Goal: Task Accomplishment & Management: Manage account settings

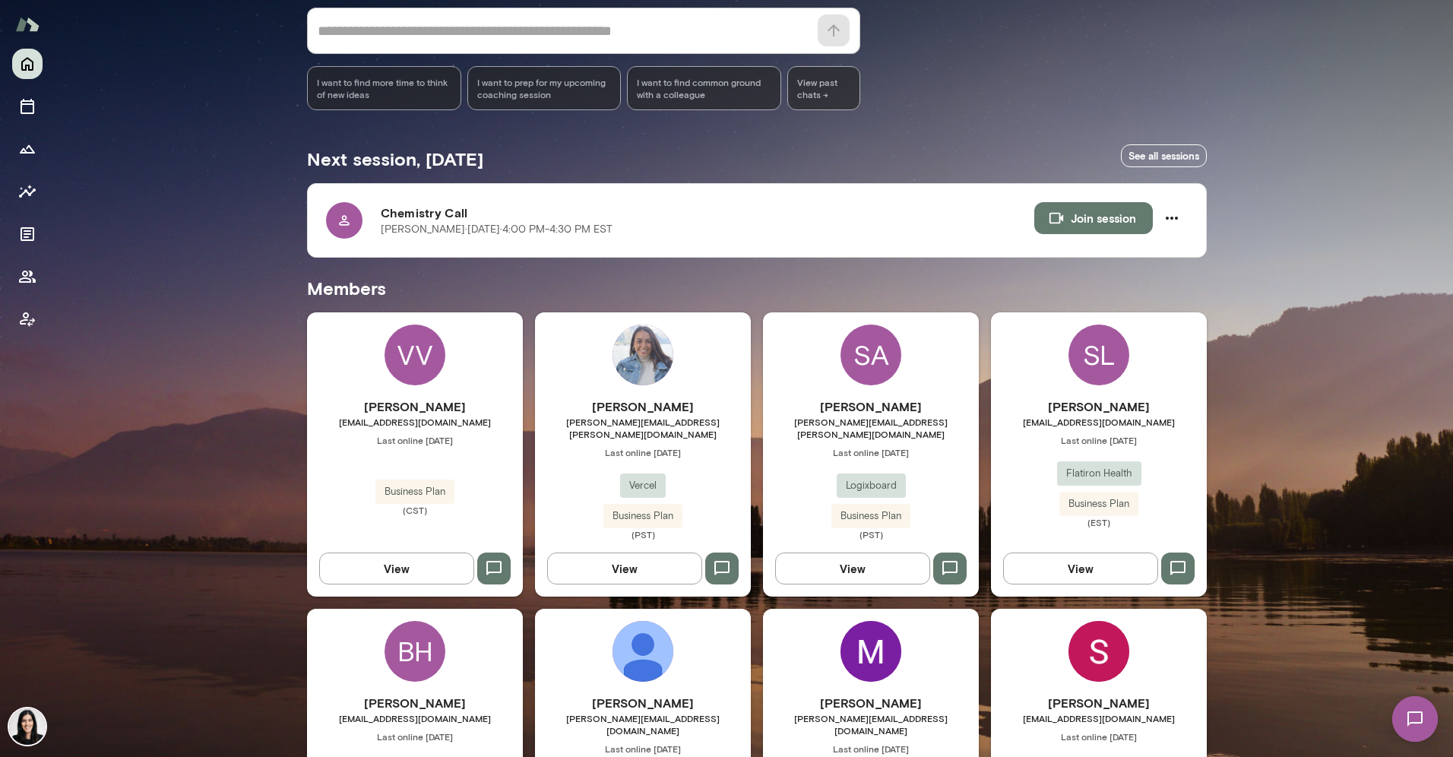
scroll to position [281, 0]
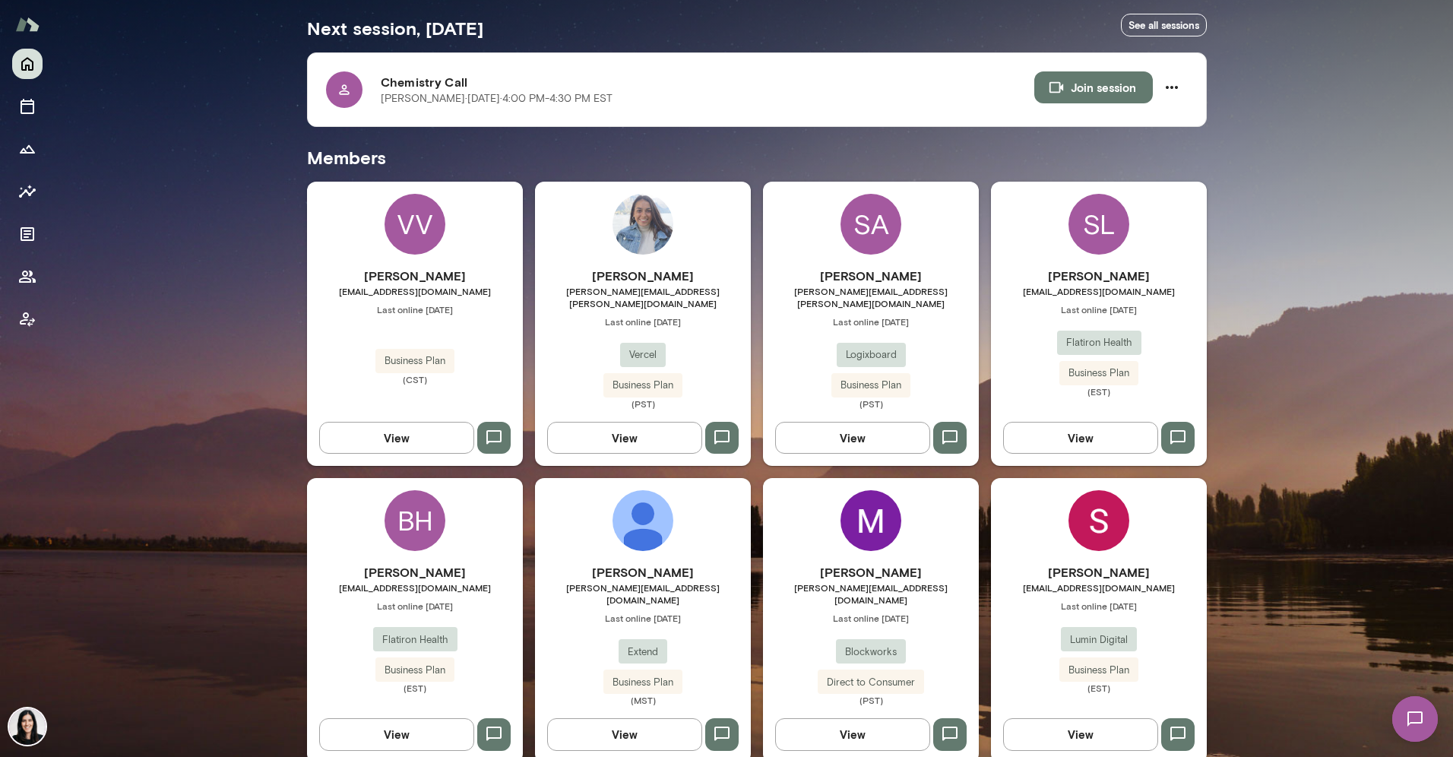
click at [442, 280] on h6 "[PERSON_NAME]" at bounding box center [415, 276] width 216 height 18
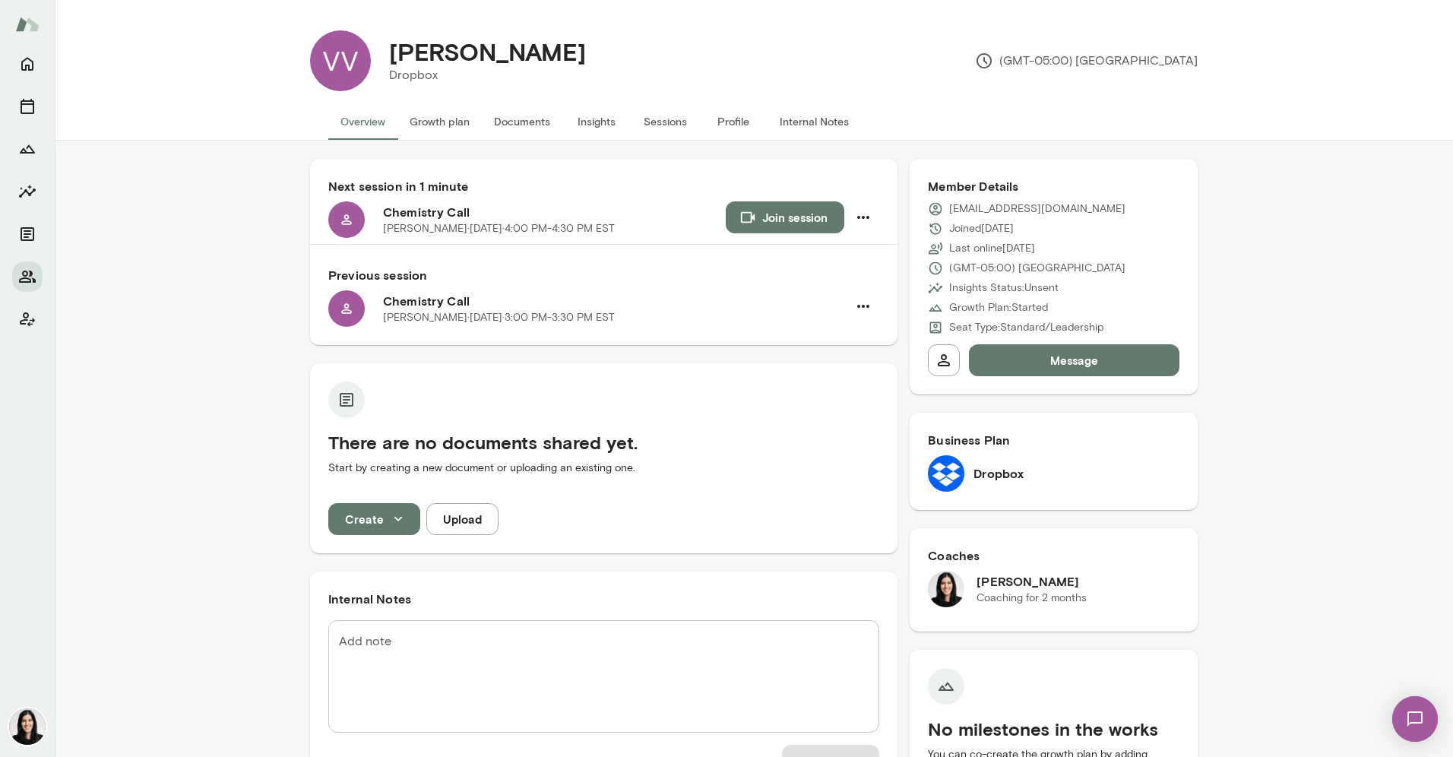
click at [716, 119] on button "Profile" at bounding box center [733, 121] width 68 height 36
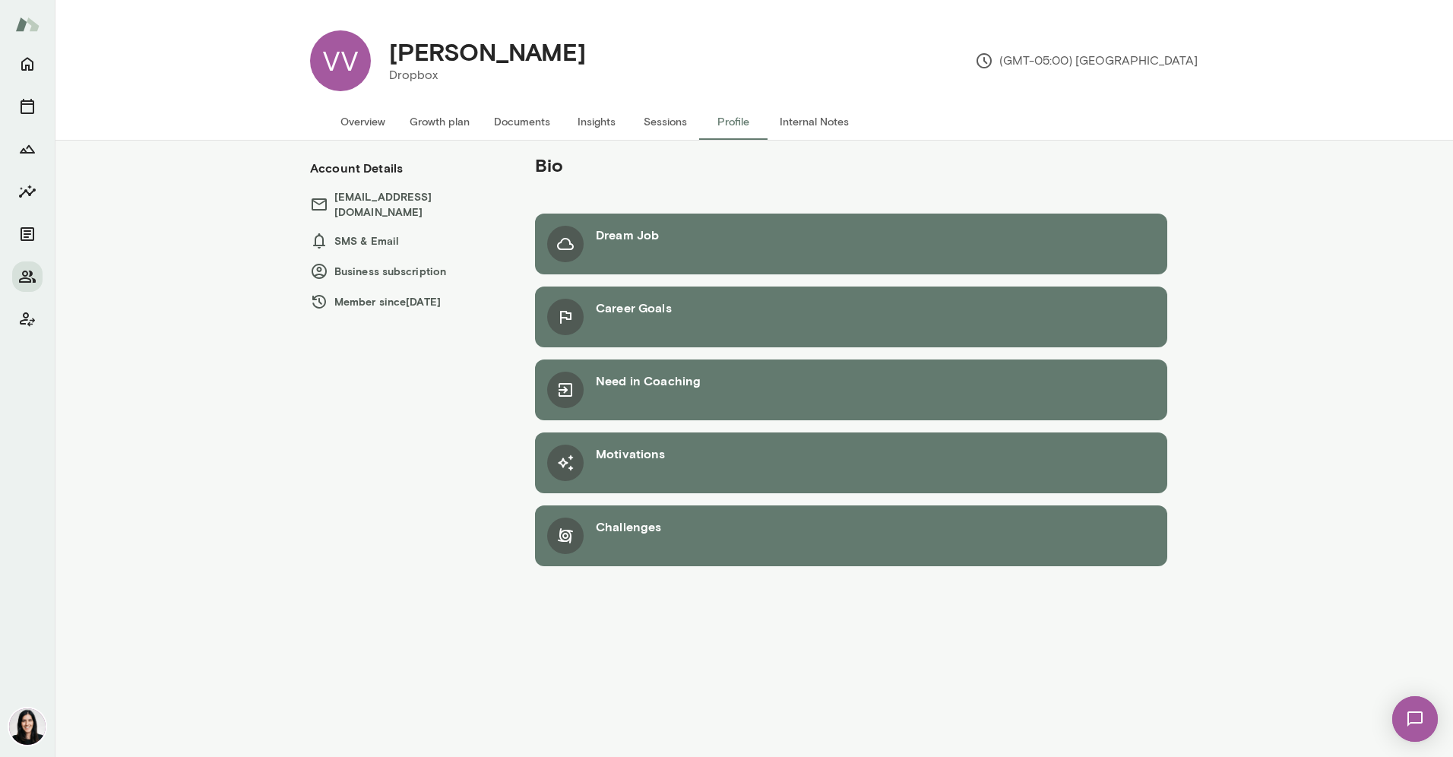
click at [370, 125] on button "Overview" at bounding box center [362, 121] width 69 height 36
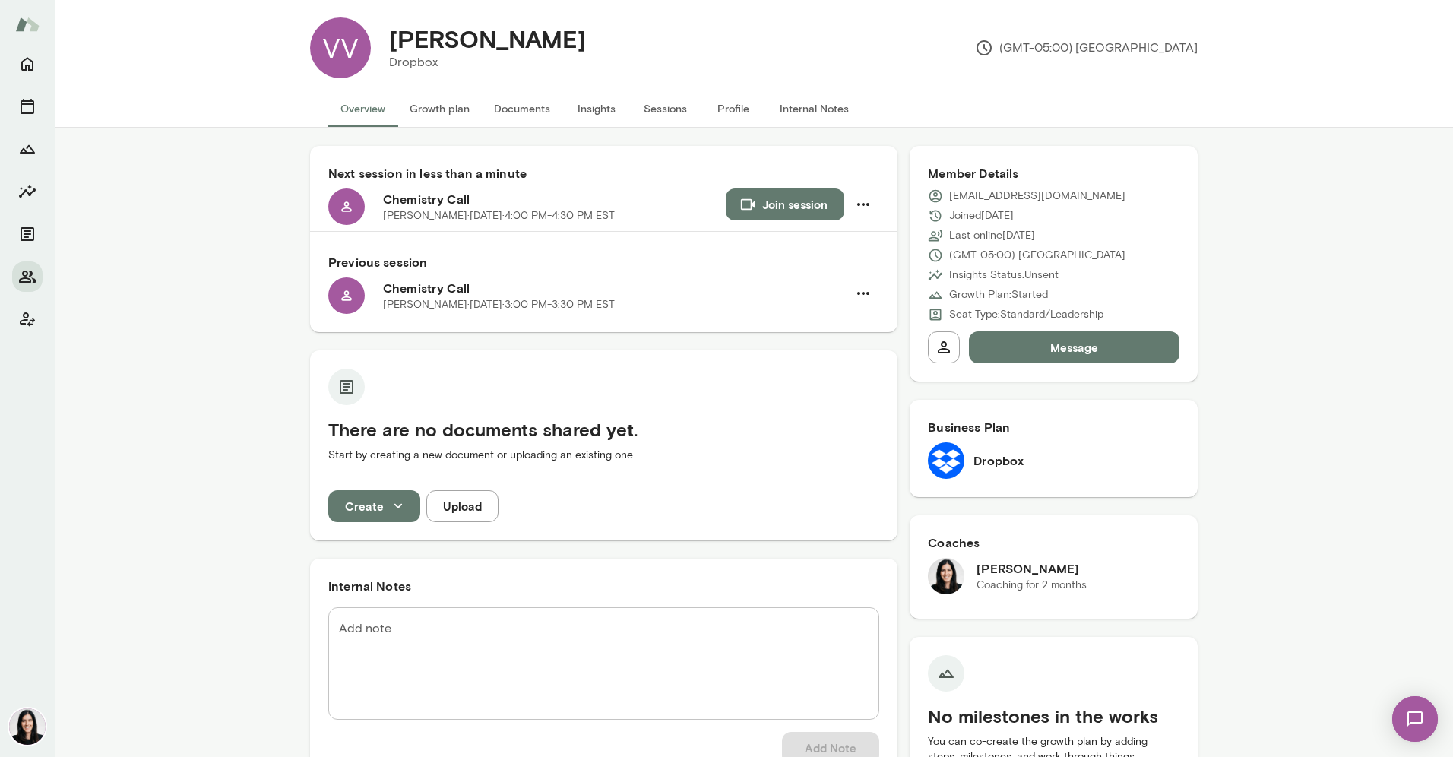
scroll to position [12, 0]
click at [1410, 732] on img at bounding box center [1415, 719] width 62 height 62
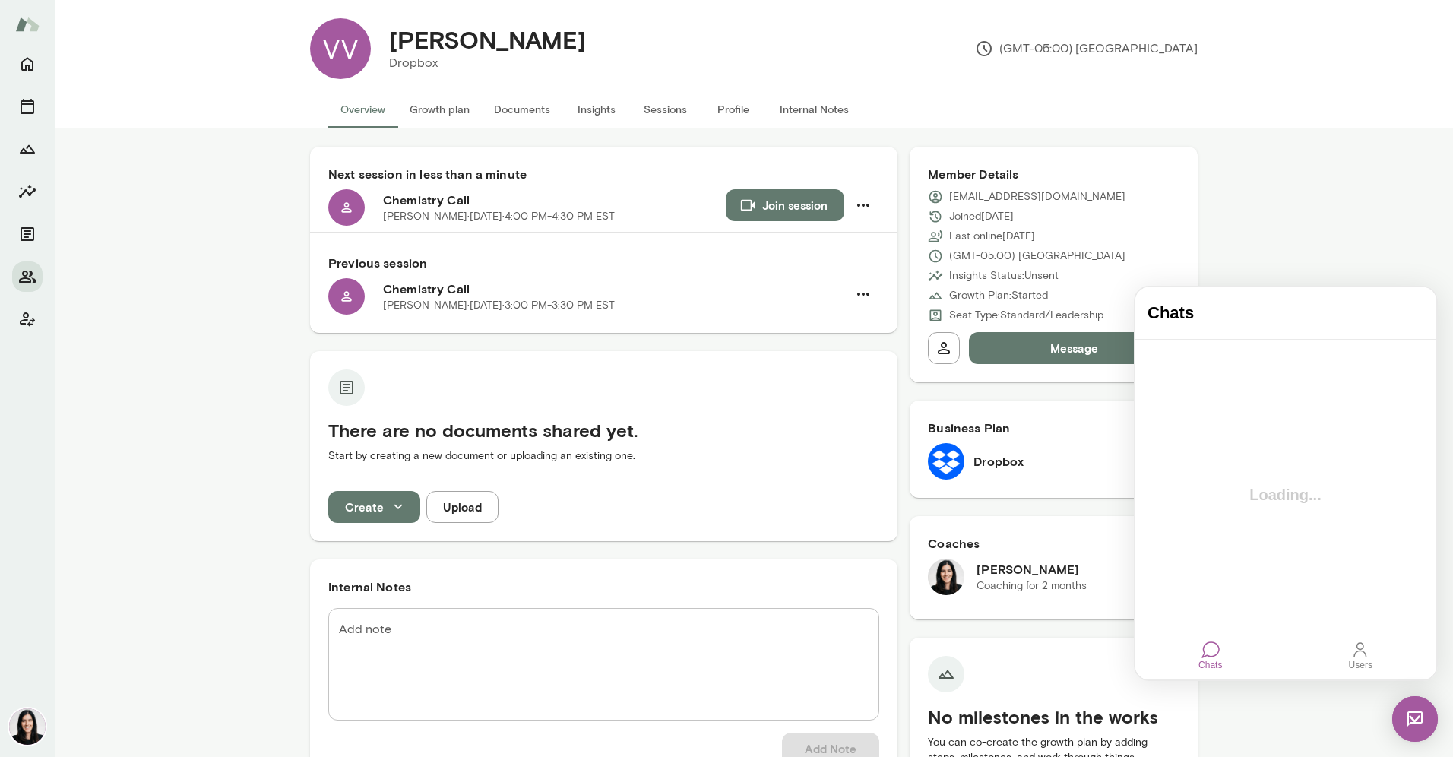
scroll to position [0, 0]
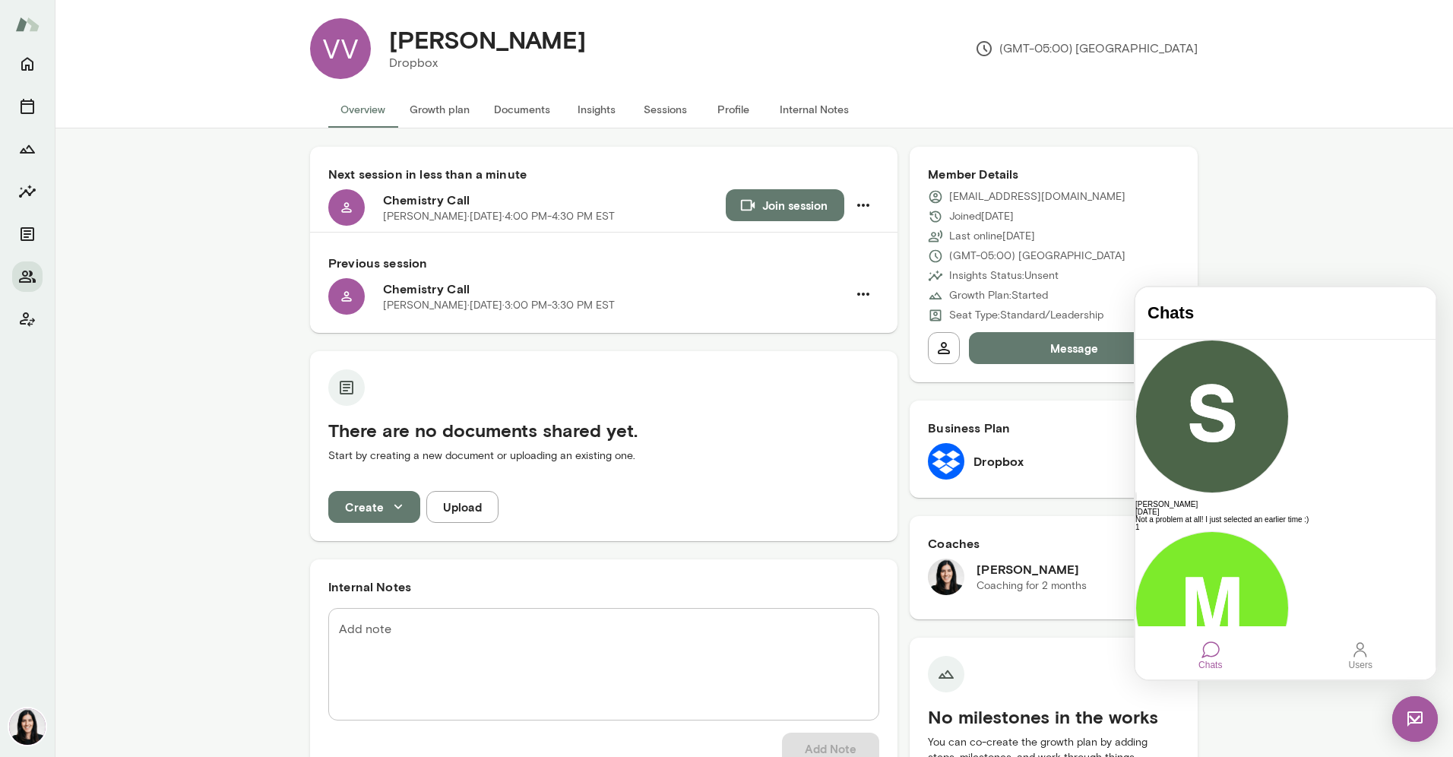
click at [1411, 727] on img at bounding box center [1415, 719] width 46 height 46
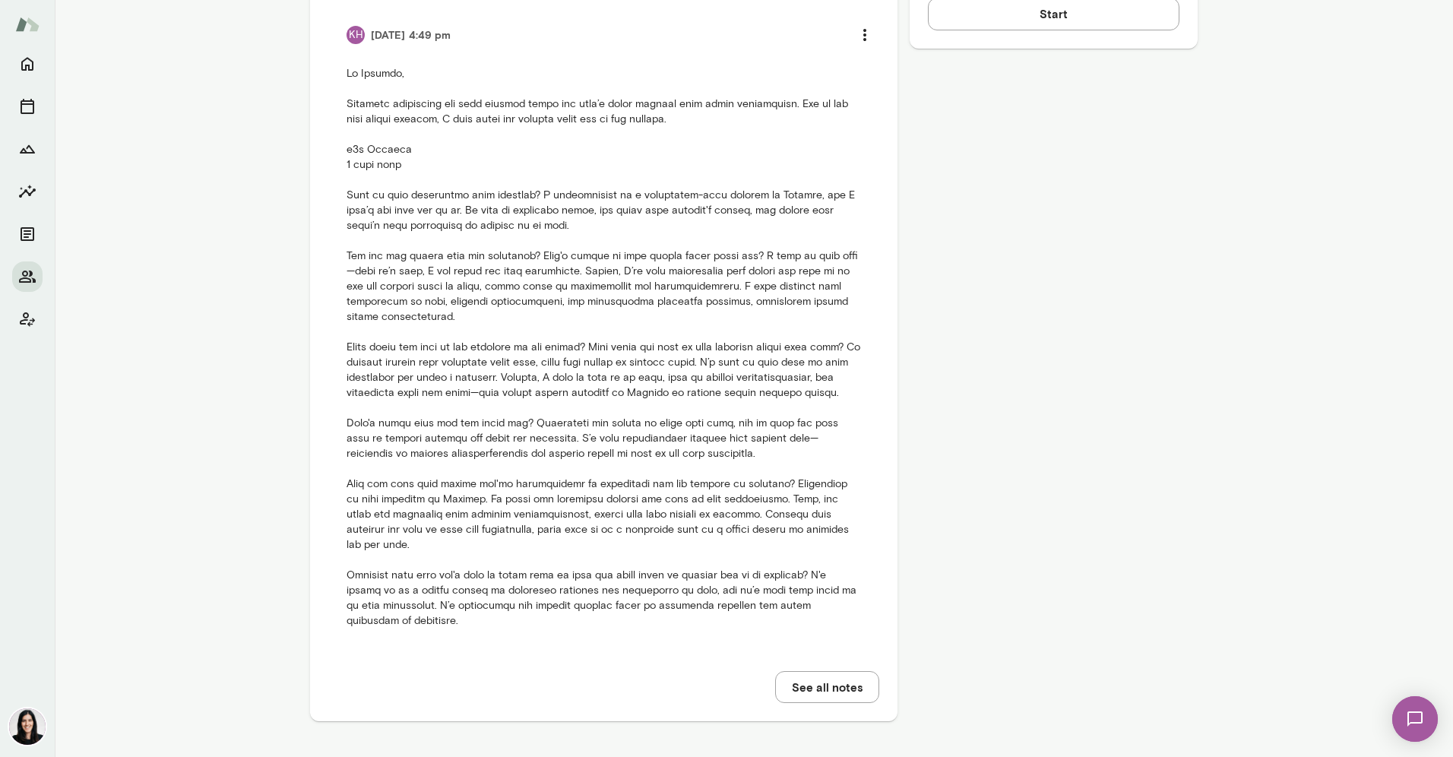
scroll to position [808, 0]
click at [1410, 715] on img at bounding box center [1415, 719] width 62 height 62
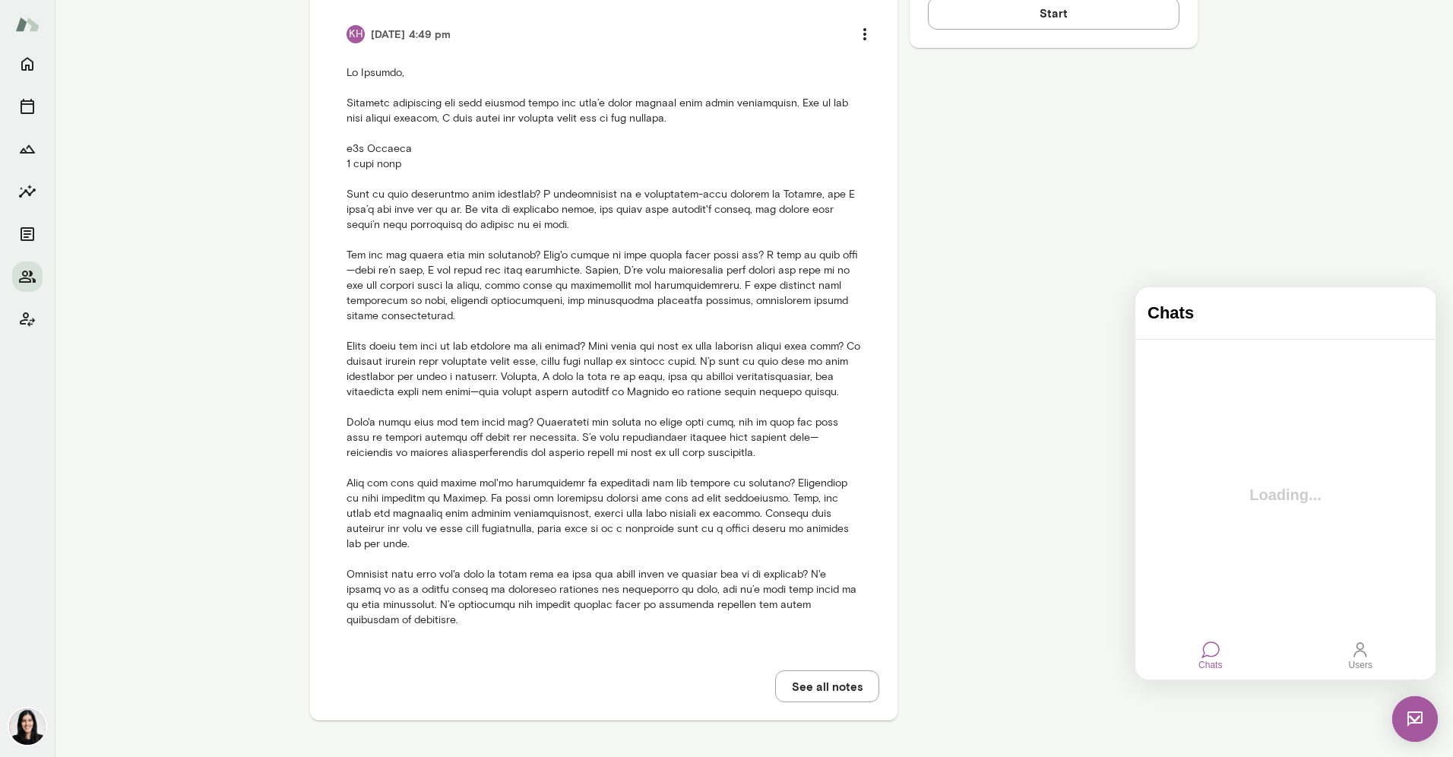
scroll to position [0, 0]
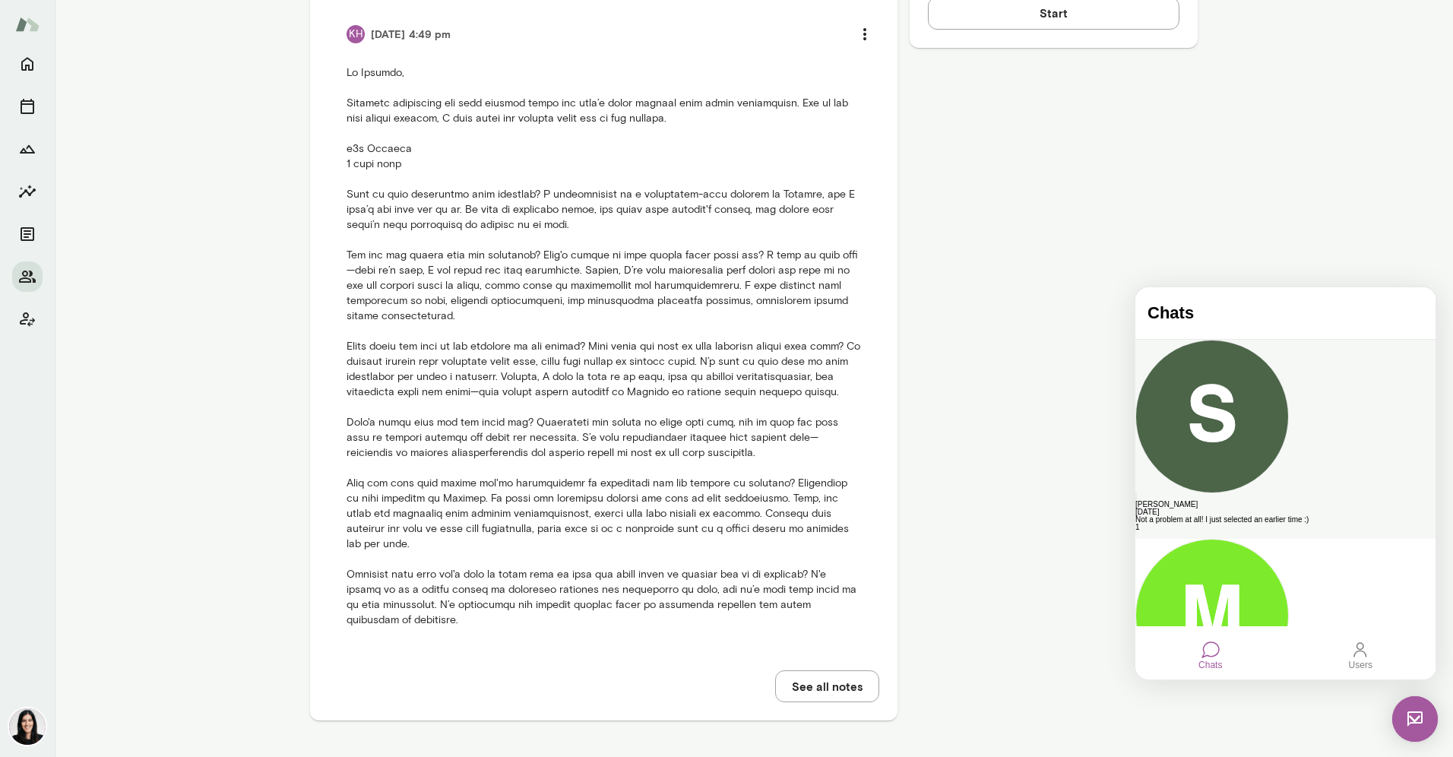
click at [1264, 501] on div "[PERSON_NAME]" at bounding box center [1285, 505] width 300 height 8
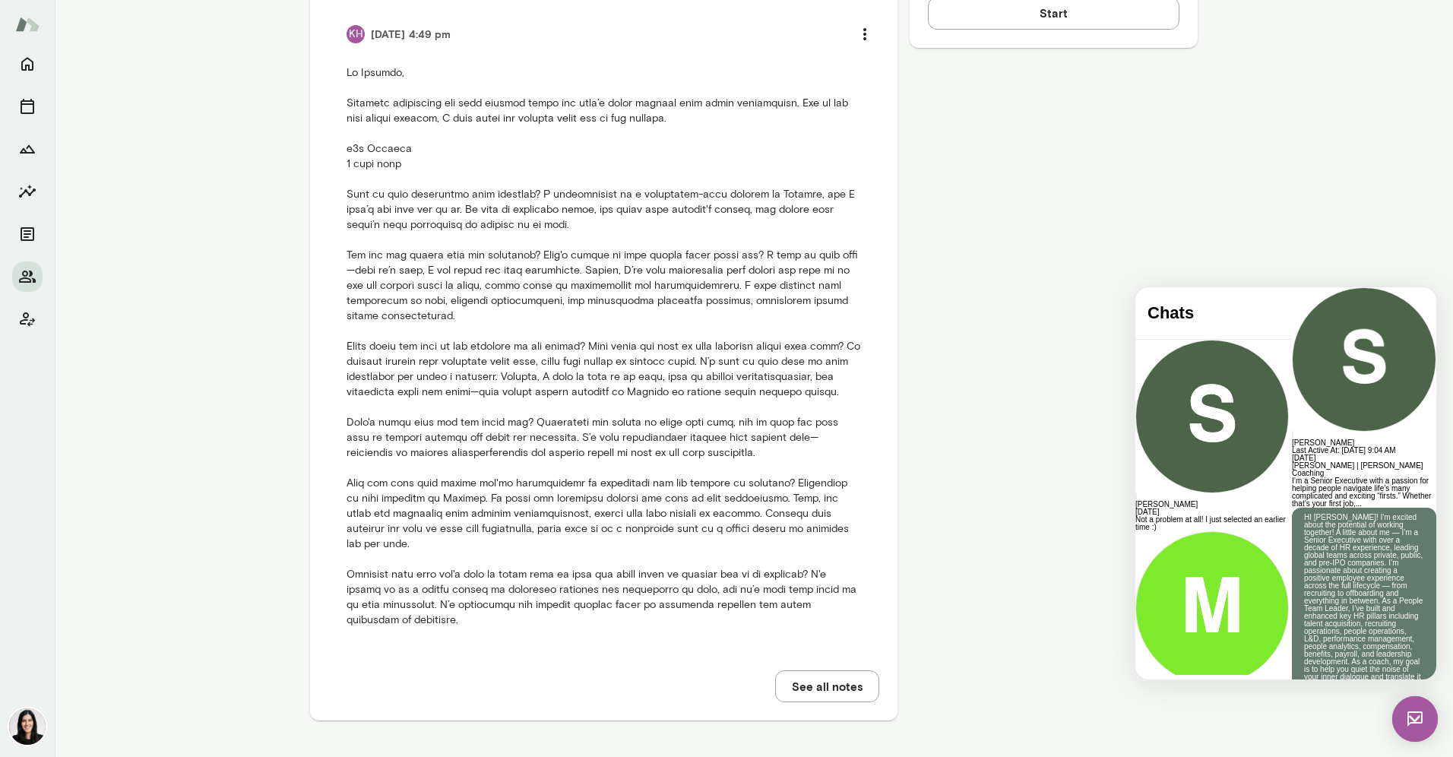
scroll to position [1431, 0]
click at [1087, 491] on div "Member Details [EMAIL_ADDRESS][DOMAIN_NAME] Joined [DATE] Last online [DATE] (G…" at bounding box center [1054, 45] width 288 height 1388
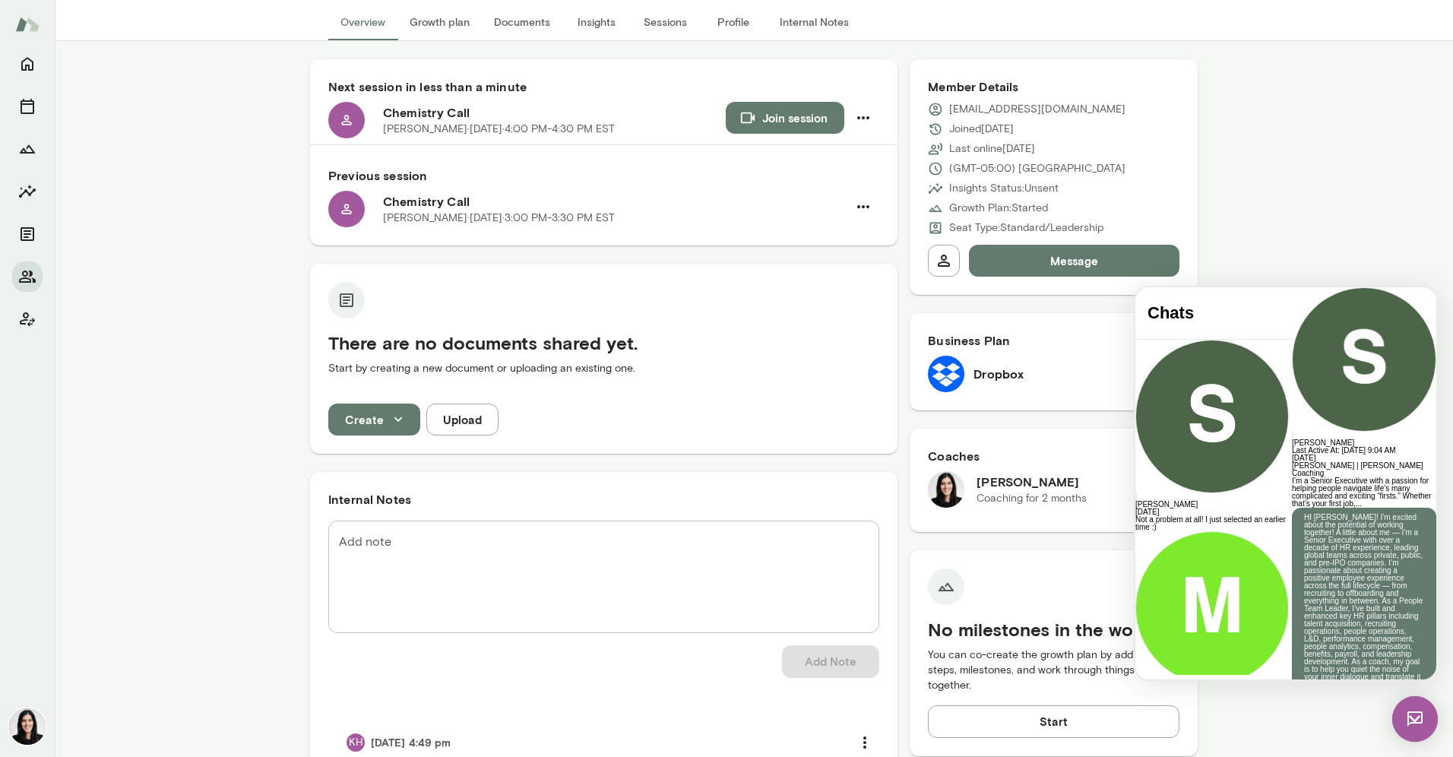
scroll to position [0, 0]
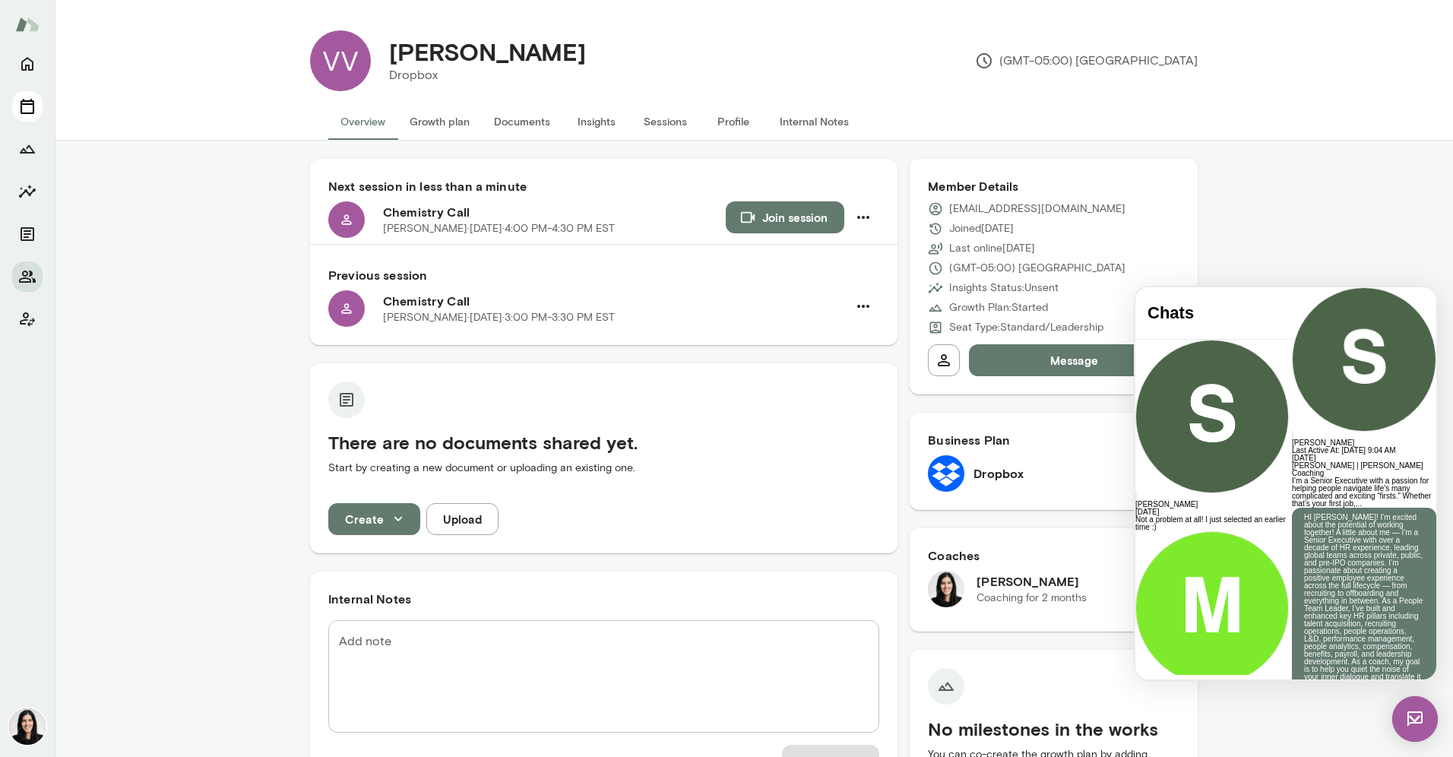
click at [13, 112] on button "Sessions" at bounding box center [27, 106] width 30 height 30
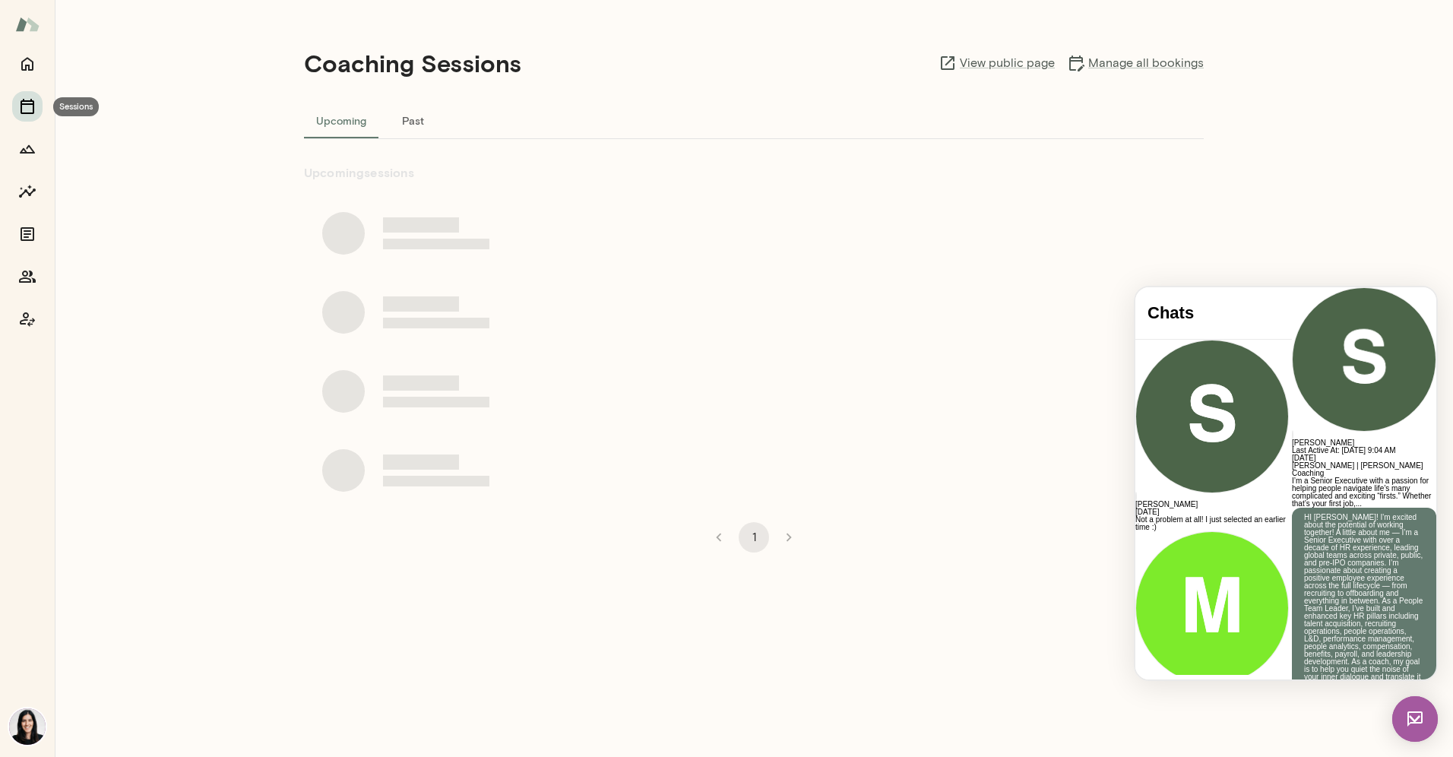
click at [22, 104] on icon "Sessions" at bounding box center [28, 106] width 14 height 15
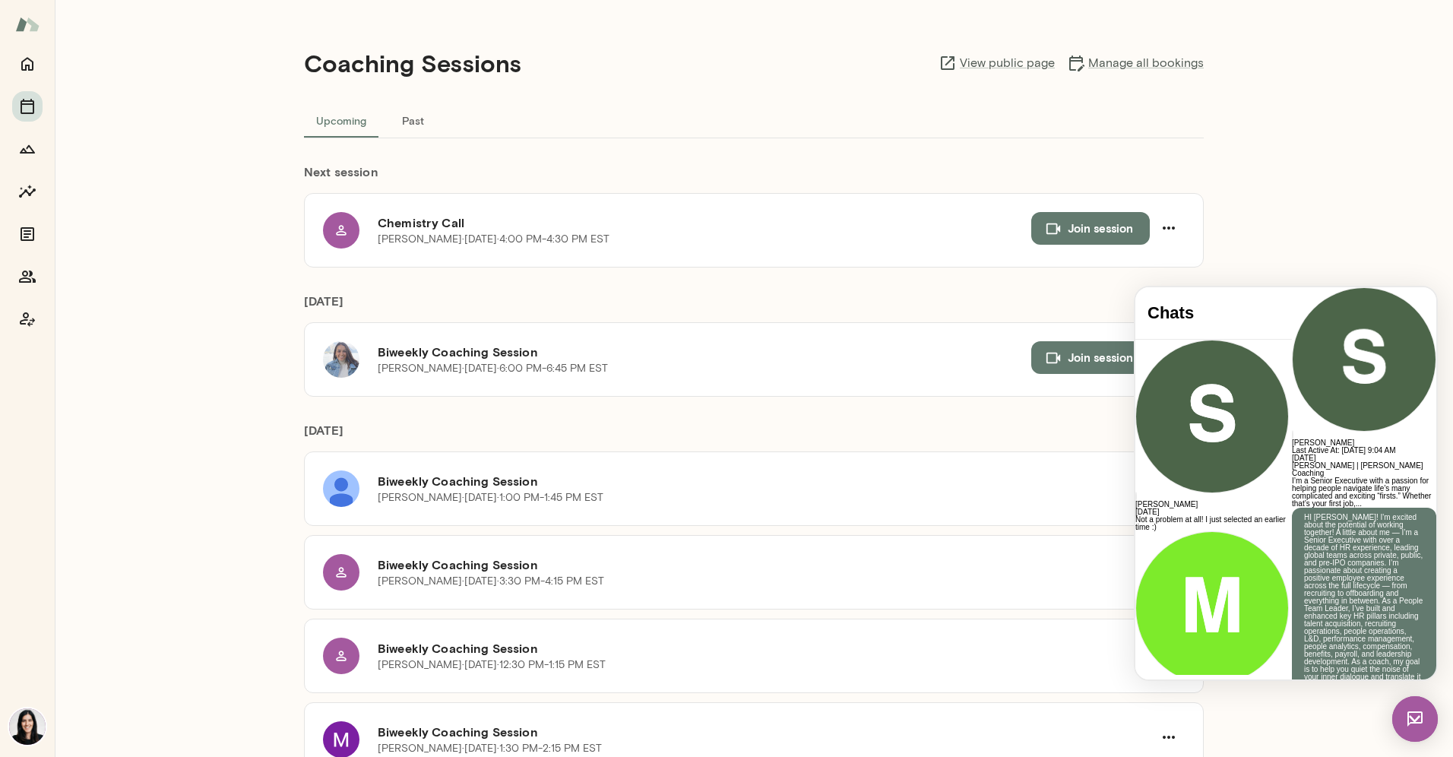
scroll to position [23, 0]
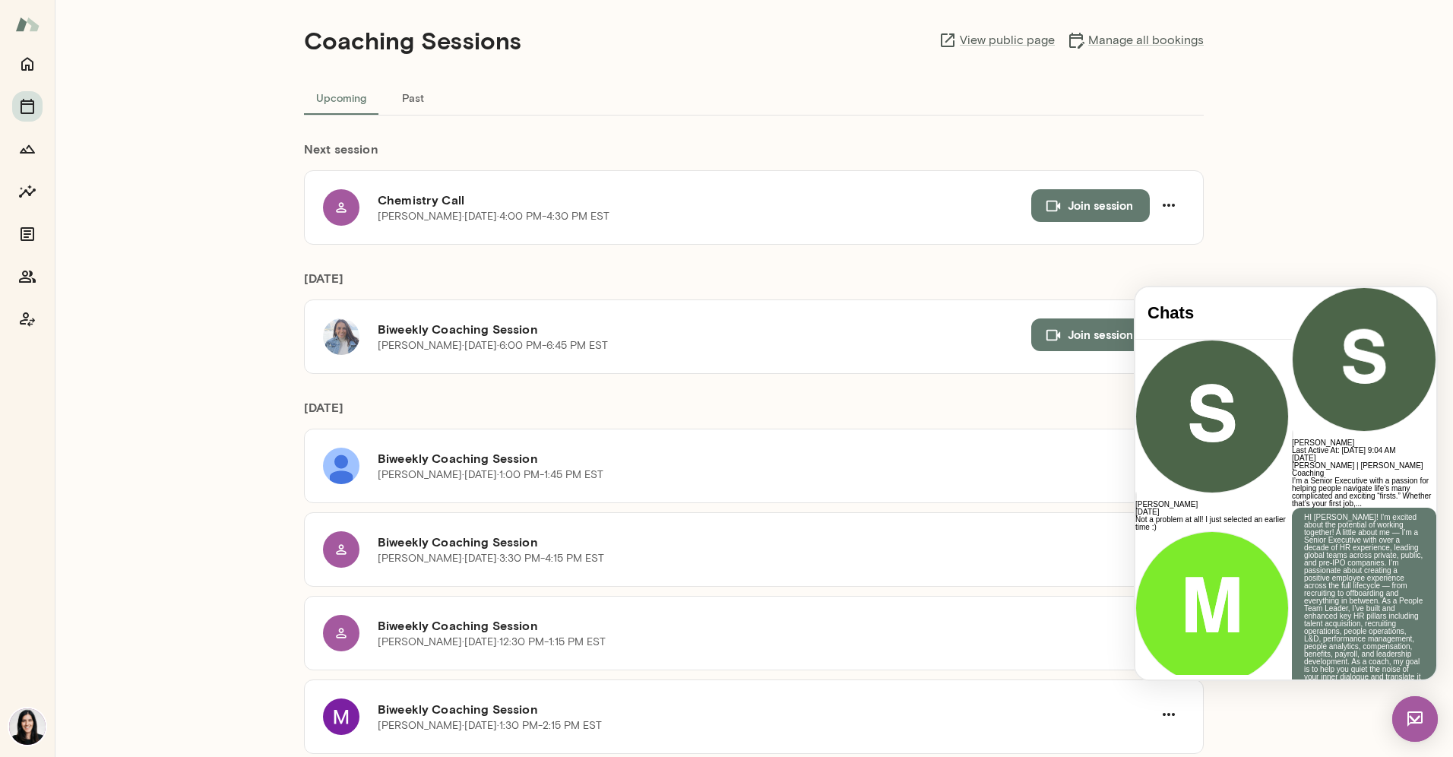
click at [1409, 724] on img at bounding box center [1415, 719] width 46 height 46
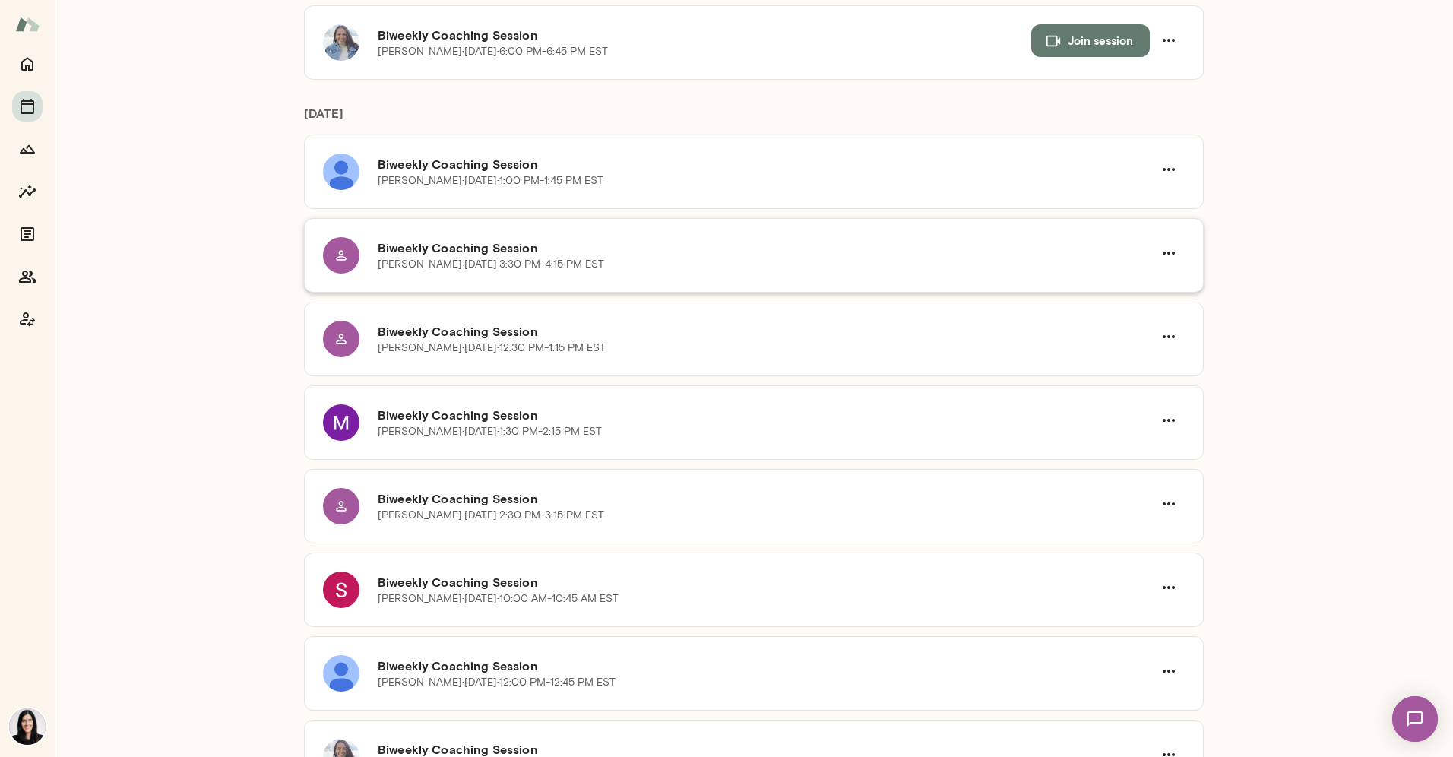
scroll to position [328, 0]
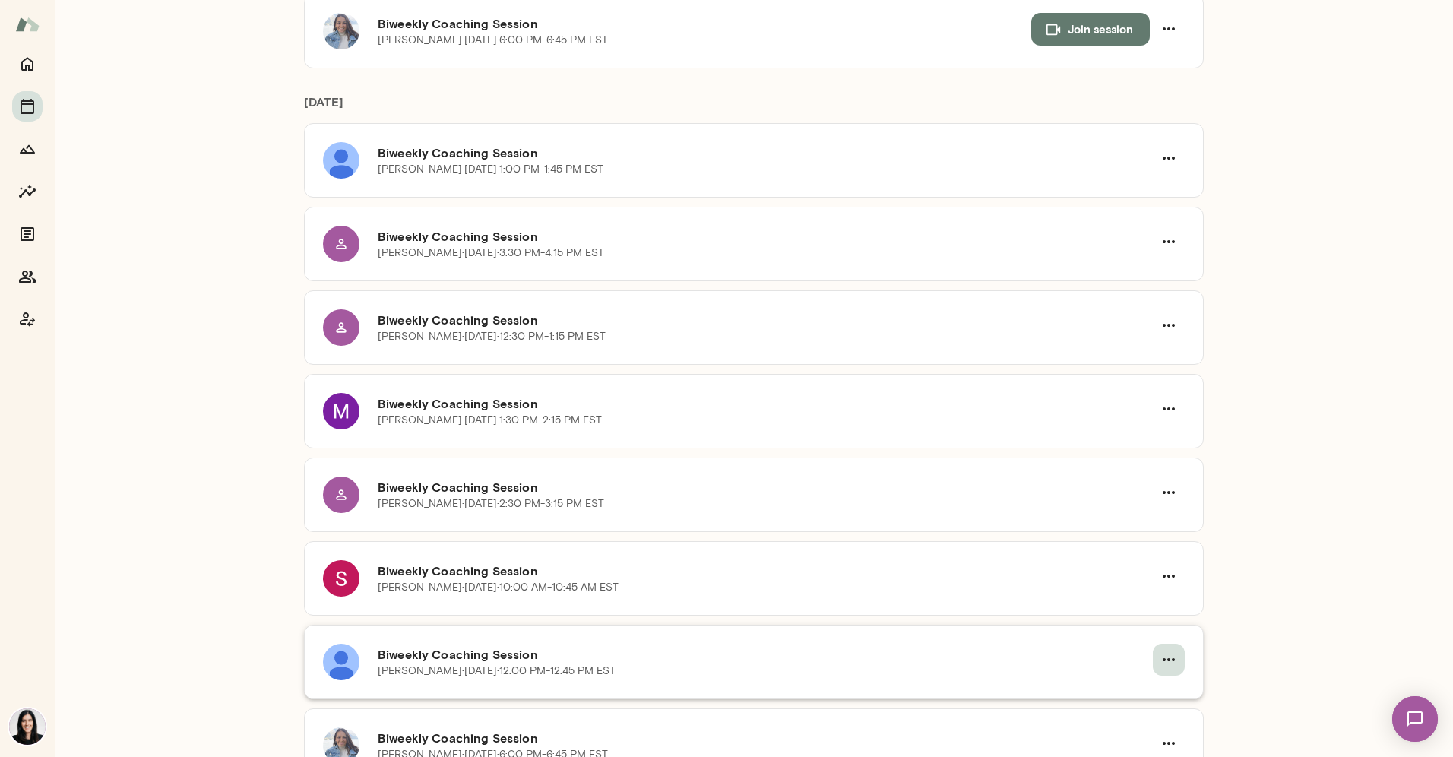
click at [1171, 653] on icon "button" at bounding box center [1169, 659] width 18 height 18
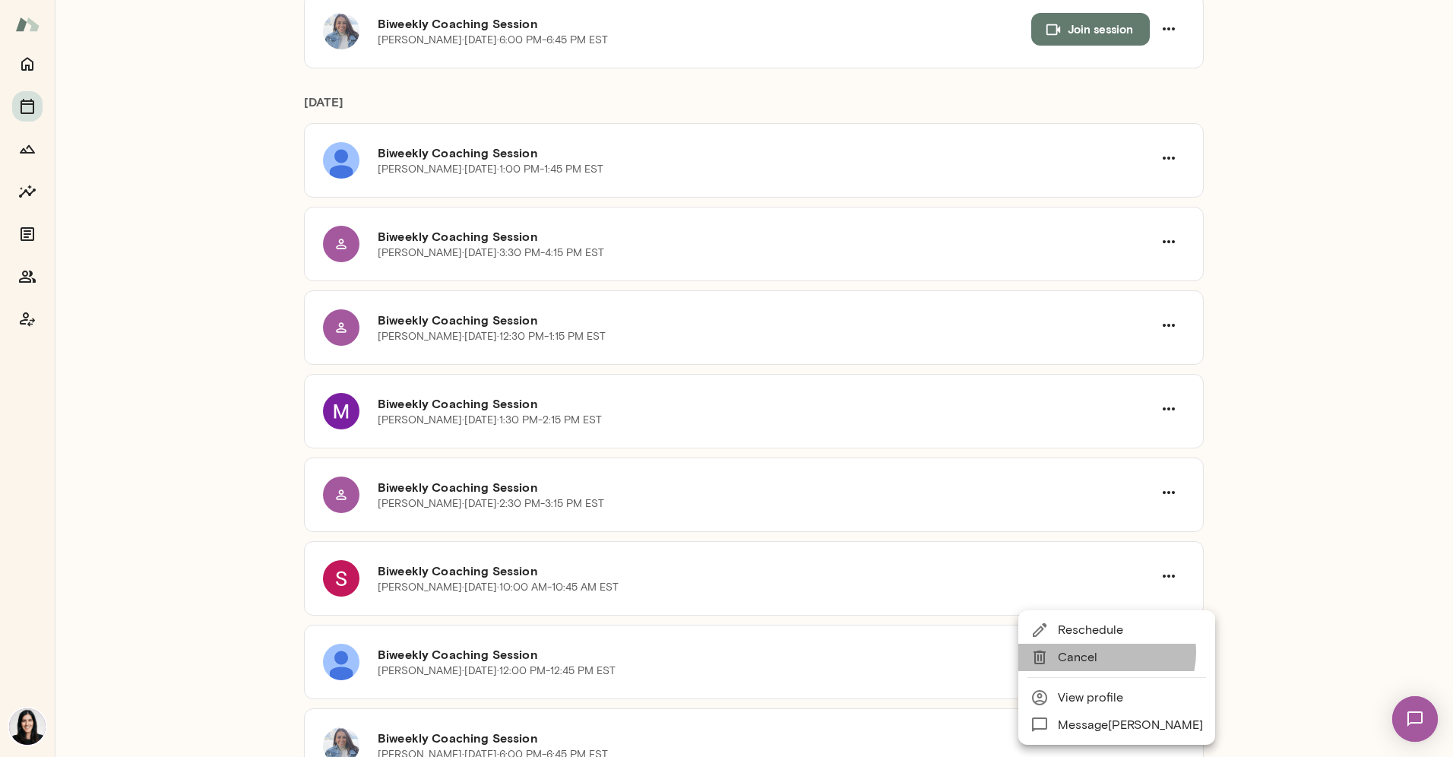
click at [1106, 652] on span "Cancel" at bounding box center [1130, 657] width 145 height 18
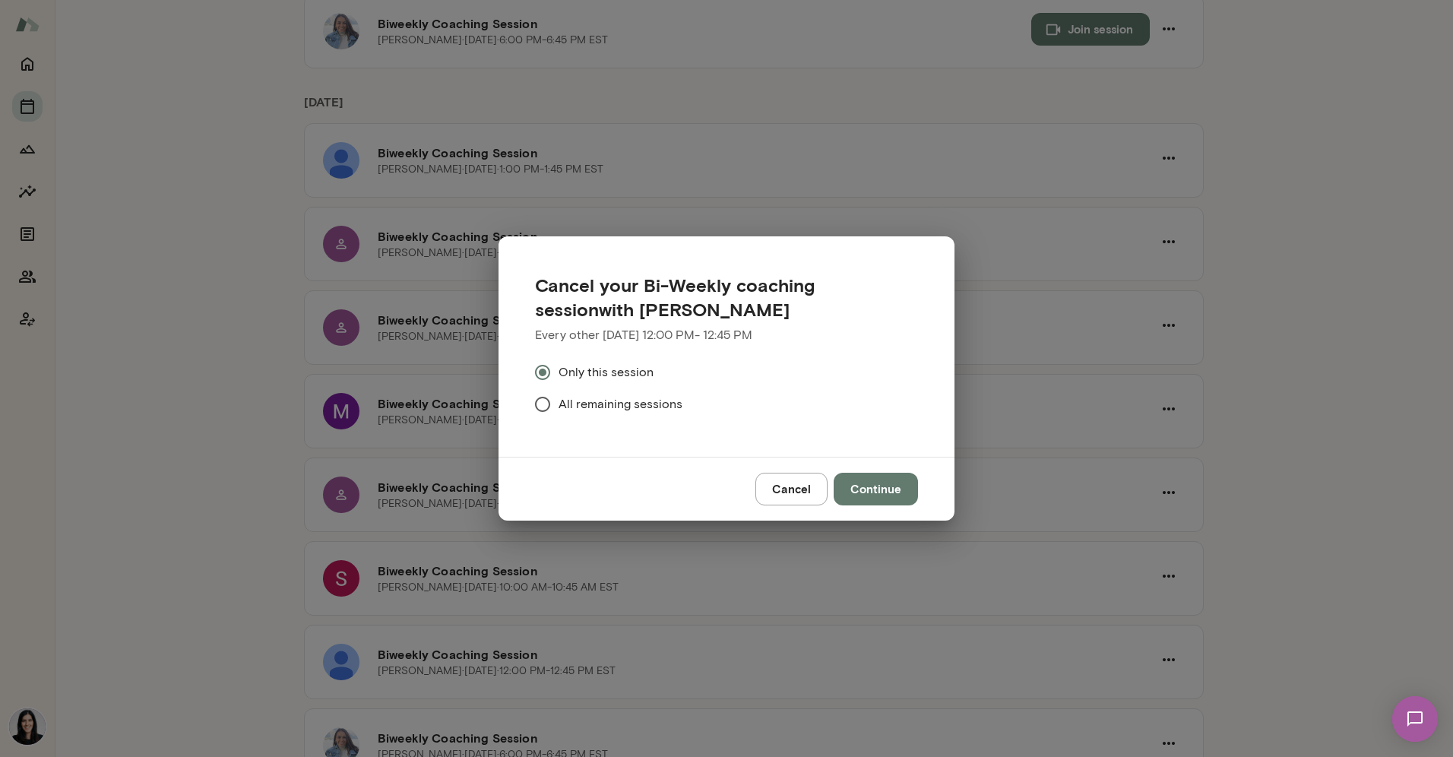
click at [650, 407] on span "All remaining sessions" at bounding box center [621, 404] width 124 height 18
click at [872, 483] on button "Continue" at bounding box center [876, 489] width 84 height 32
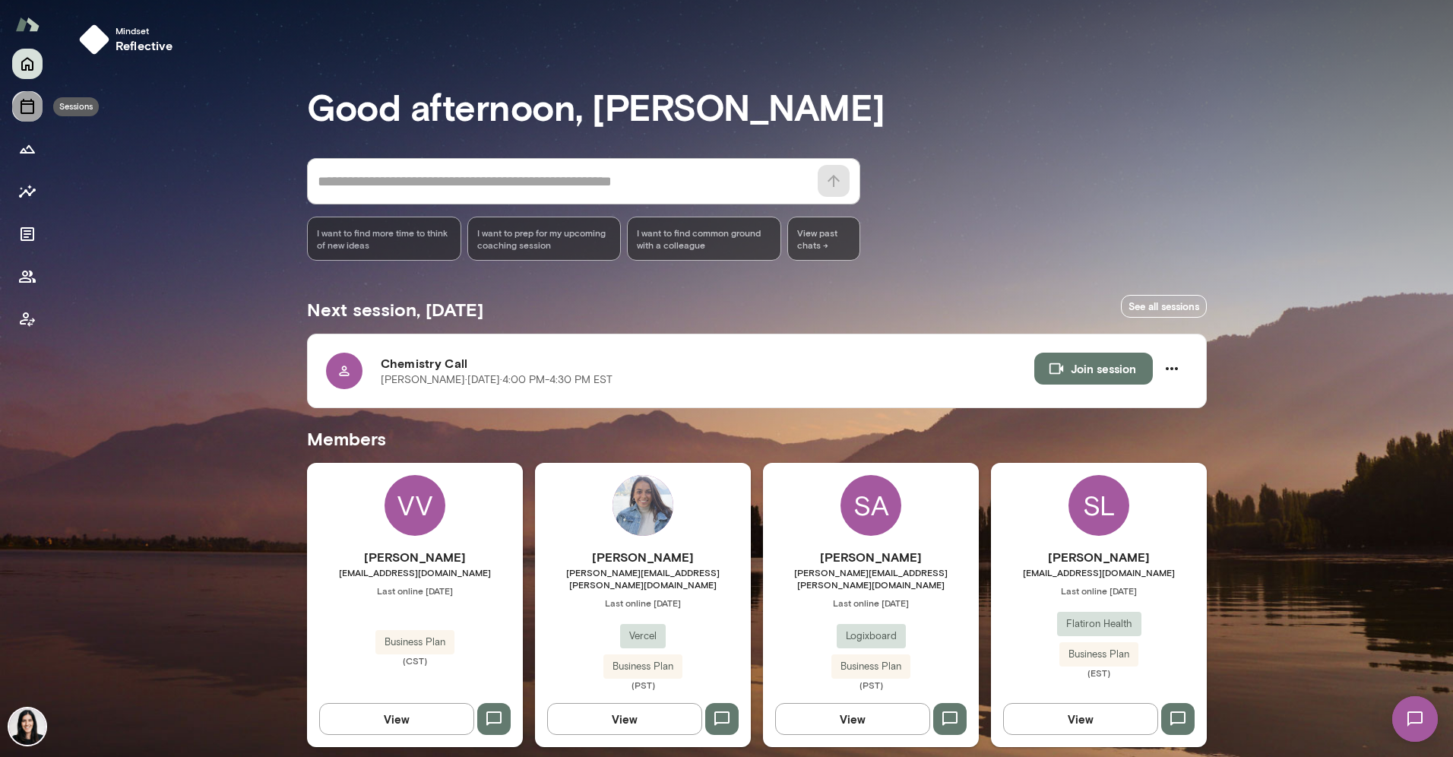
click at [32, 119] on button "Sessions" at bounding box center [27, 106] width 30 height 30
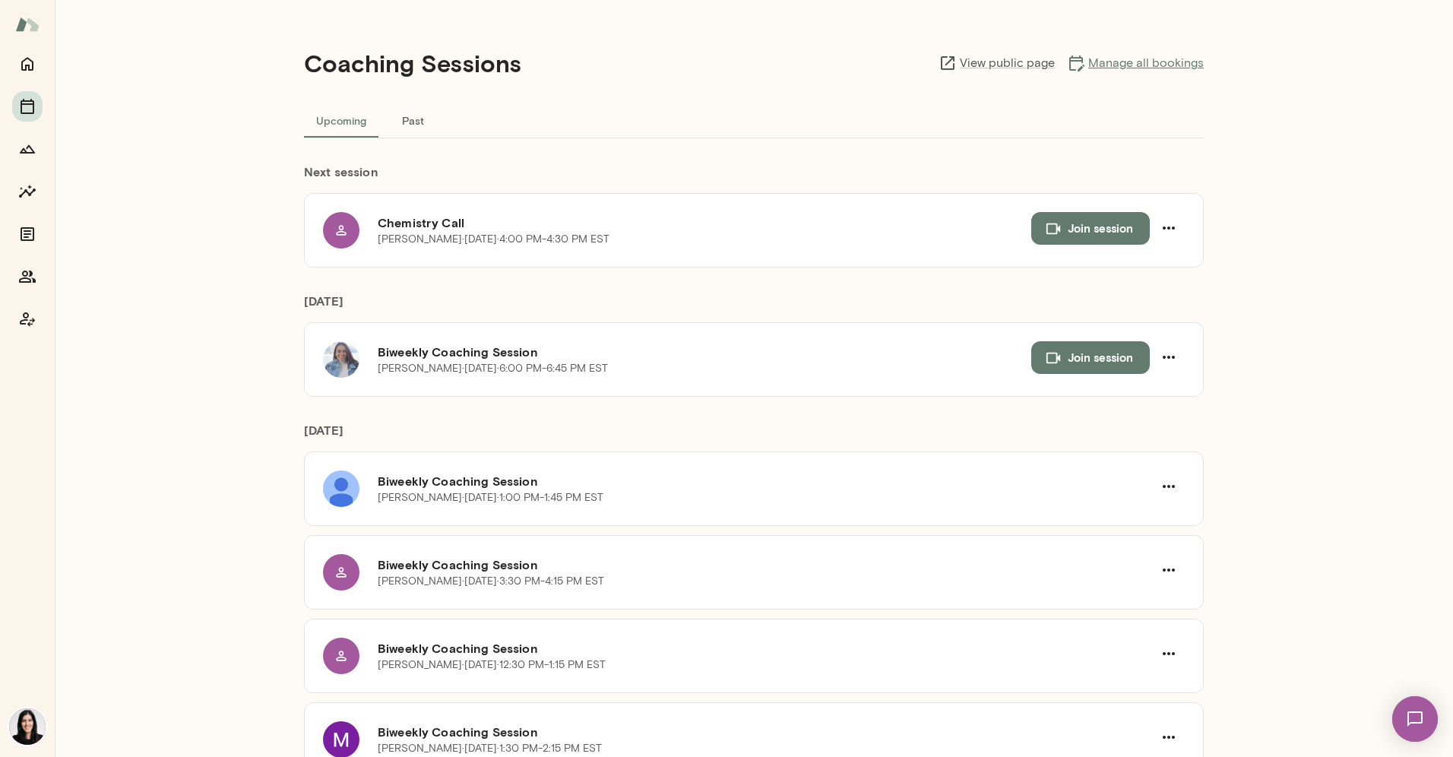
click at [1152, 64] on link "Manage all bookings" at bounding box center [1135, 63] width 137 height 18
